Goal: Task Accomplishment & Management: Use online tool/utility

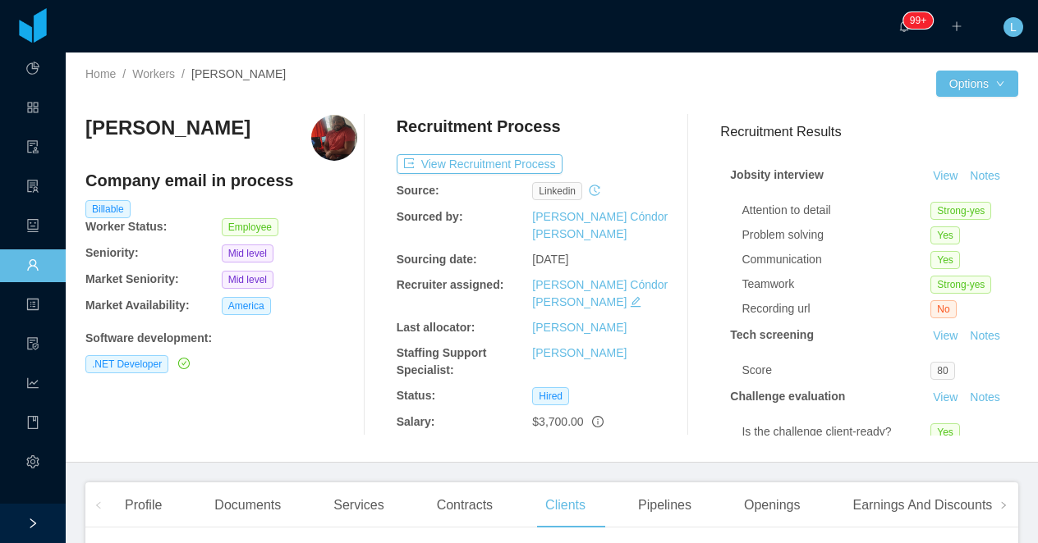
scroll to position [0, 383]
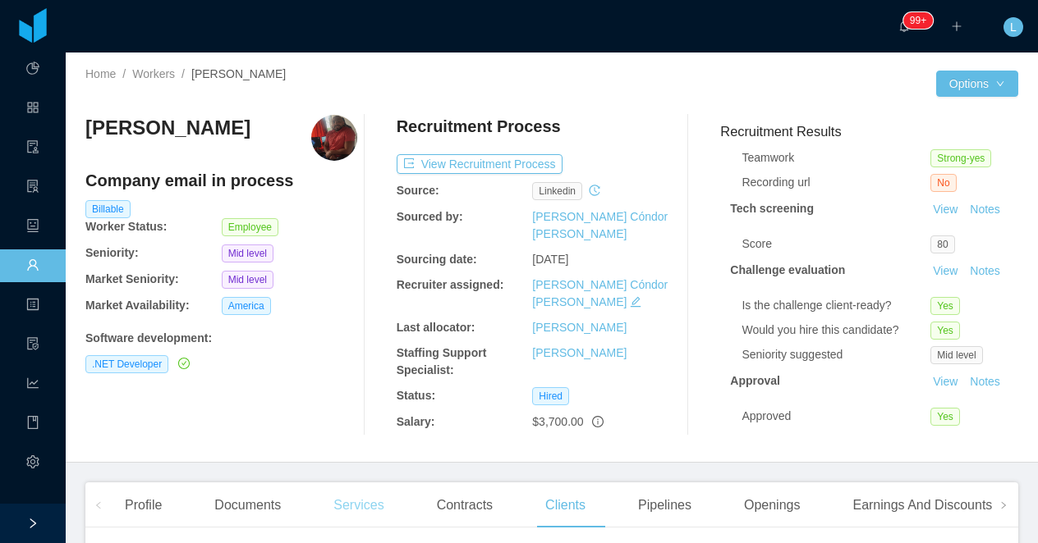
click at [352, 494] on div "Services" at bounding box center [358, 506] width 76 height 46
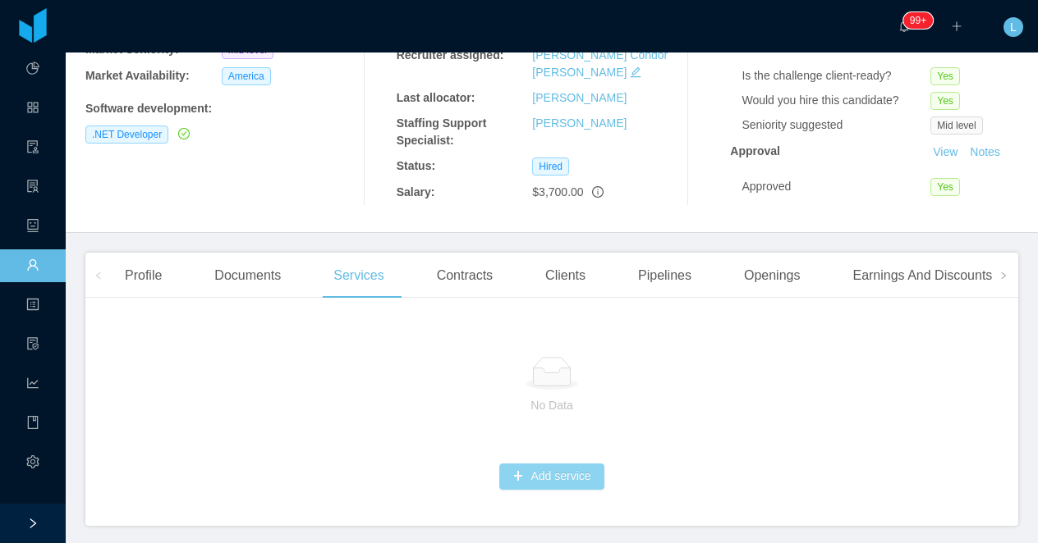
click at [548, 473] on button "Add service" at bounding box center [551, 477] width 104 height 26
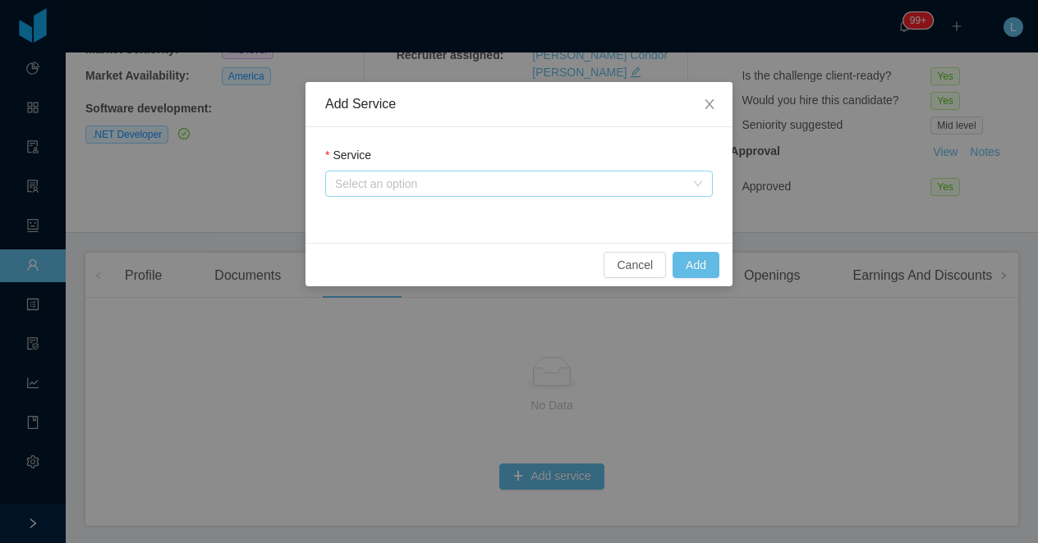
click at [433, 190] on div "Select an option" at bounding box center [510, 184] width 350 height 16
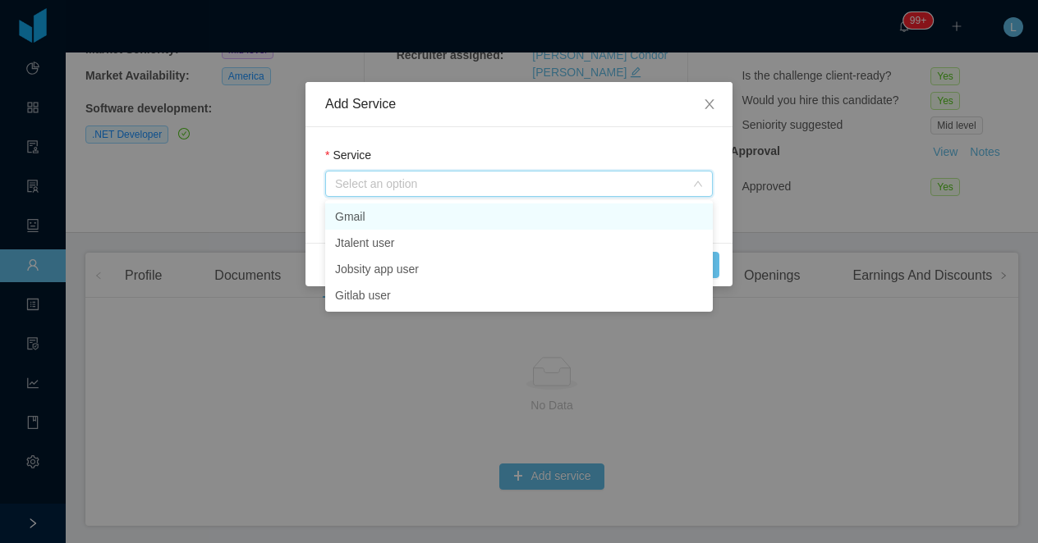
click at [425, 214] on li "Gmail" at bounding box center [518, 217] width 387 height 26
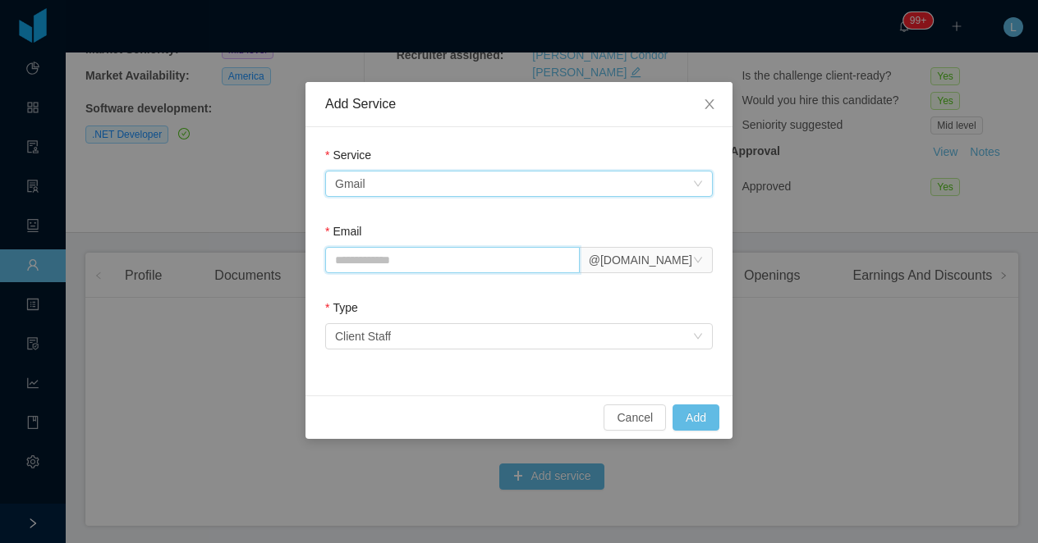
click at [382, 259] on input "Email" at bounding box center [452, 260] width 254 height 26
type input "**********"
click at [692, 417] on button "Add" at bounding box center [695, 418] width 47 height 26
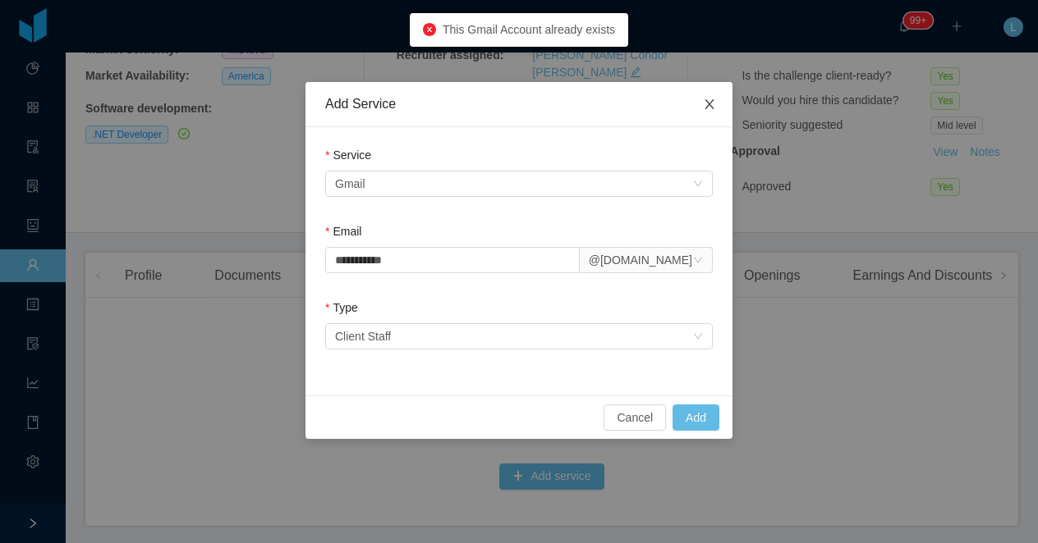
click at [709, 101] on icon "icon: close" at bounding box center [709, 104] width 13 height 13
